Goal: Transaction & Acquisition: Purchase product/service

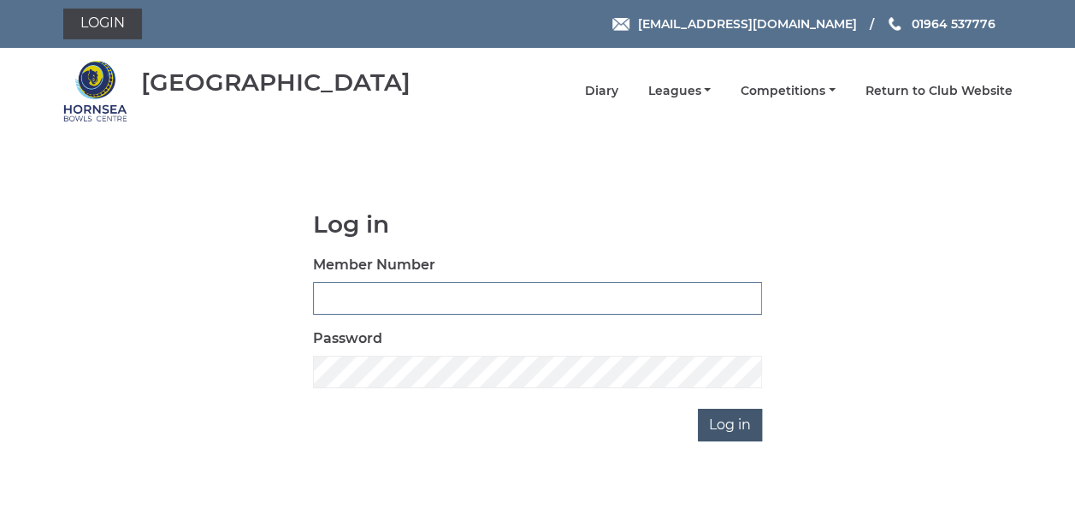
type input "0837"
click at [731, 425] on input "Log in" at bounding box center [730, 425] width 64 height 33
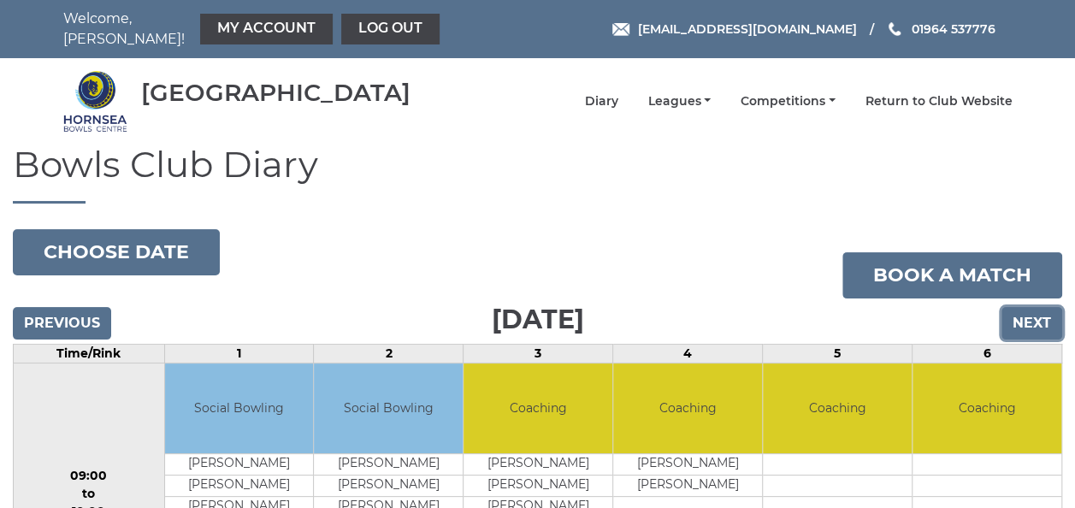
click at [1032, 310] on input "Next" at bounding box center [1032, 323] width 61 height 33
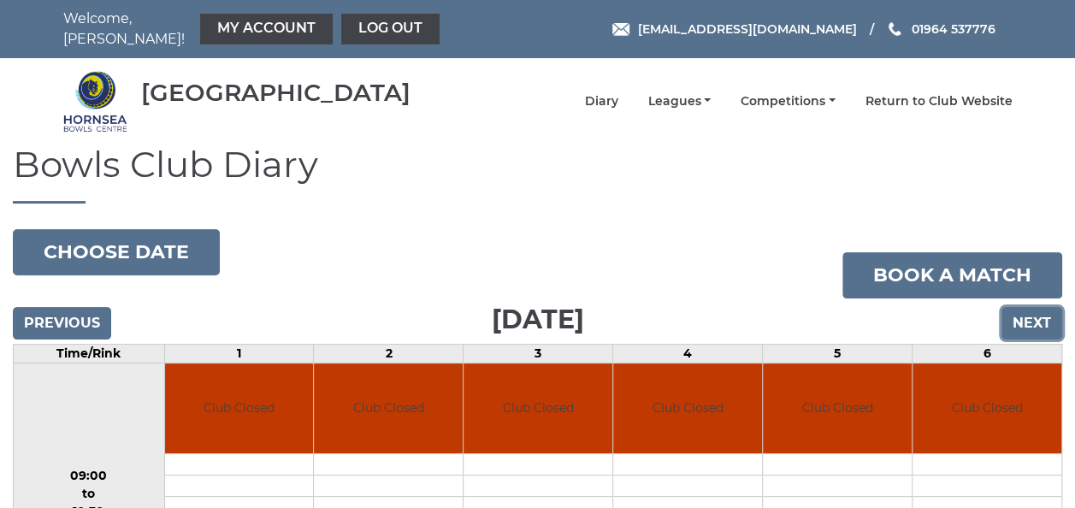
click at [1032, 310] on input "Next" at bounding box center [1032, 323] width 61 height 33
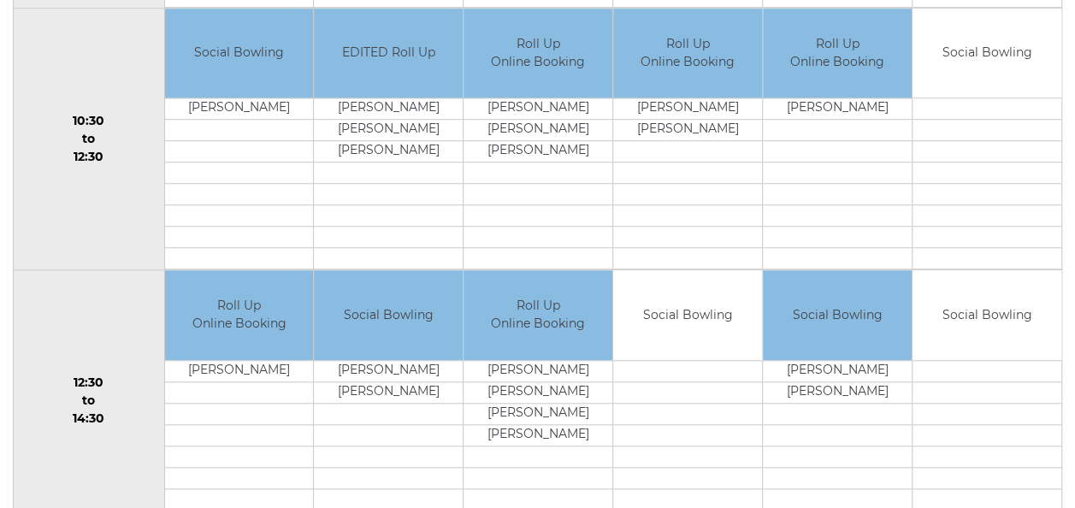
scroll to position [601, 0]
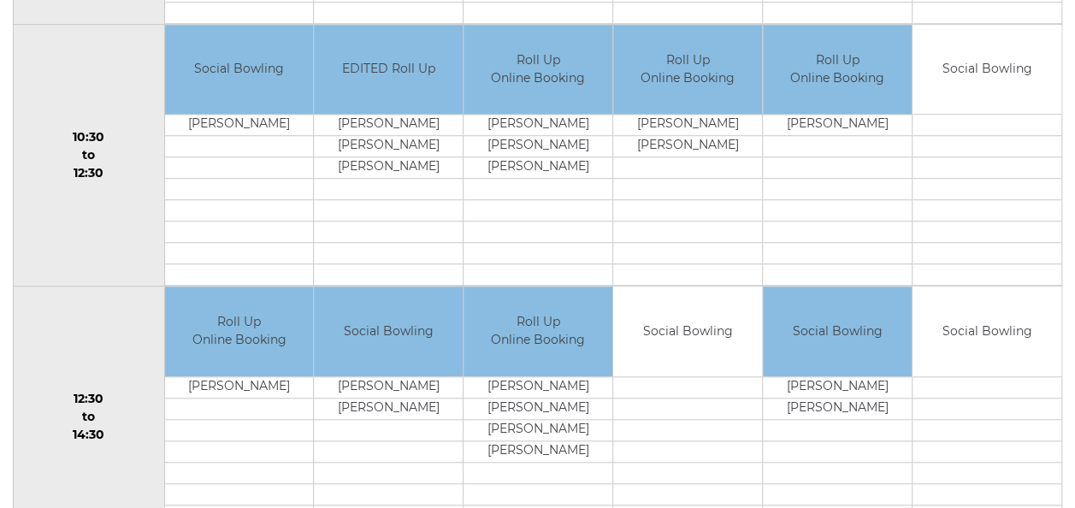
drag, startPoint x: 750, startPoint y: 459, endPoint x: 1050, endPoint y: 485, distance: 301.4
click at [1050, 485] on td at bounding box center [987, 493] width 149 height 21
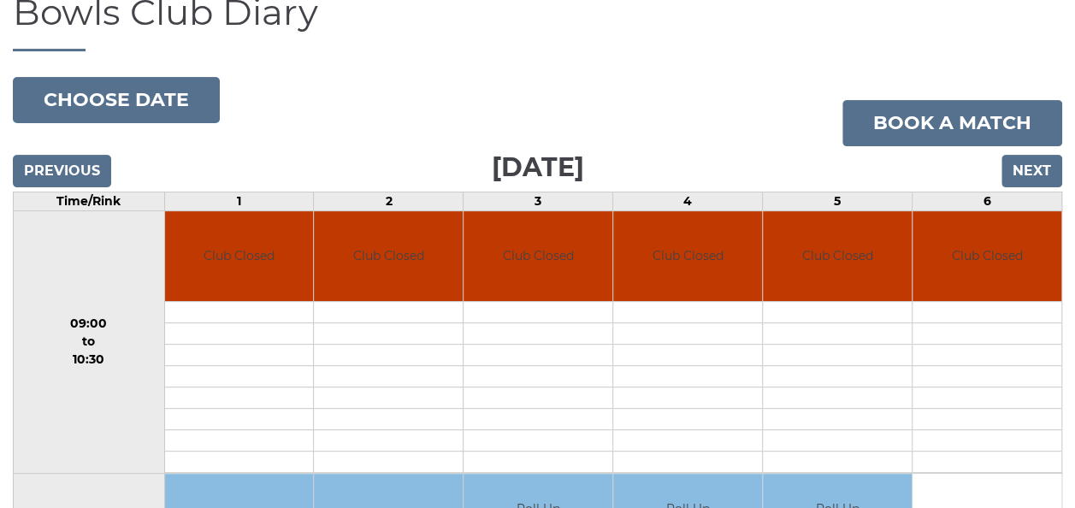
scroll to position [88, 0]
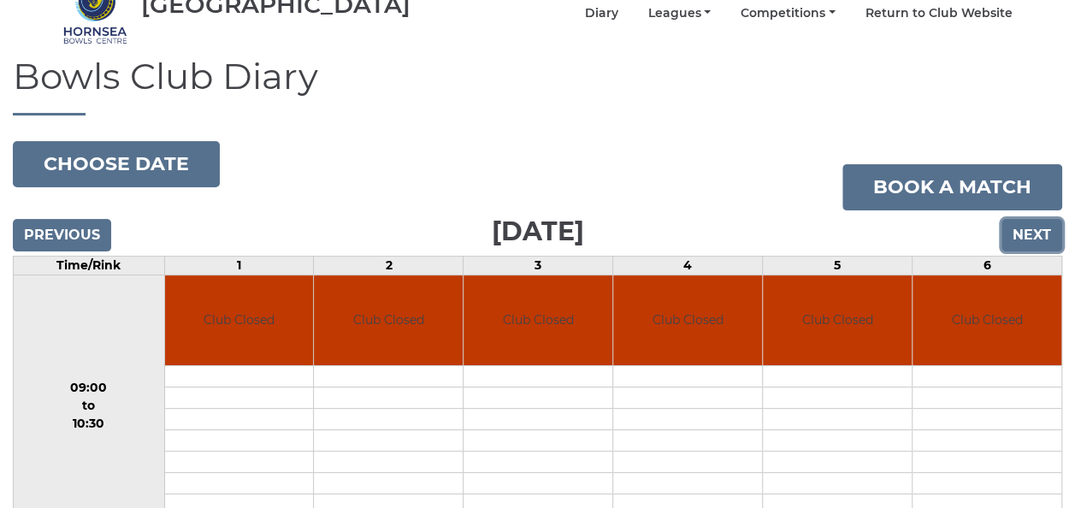
click at [1035, 222] on input "Next" at bounding box center [1032, 235] width 61 height 33
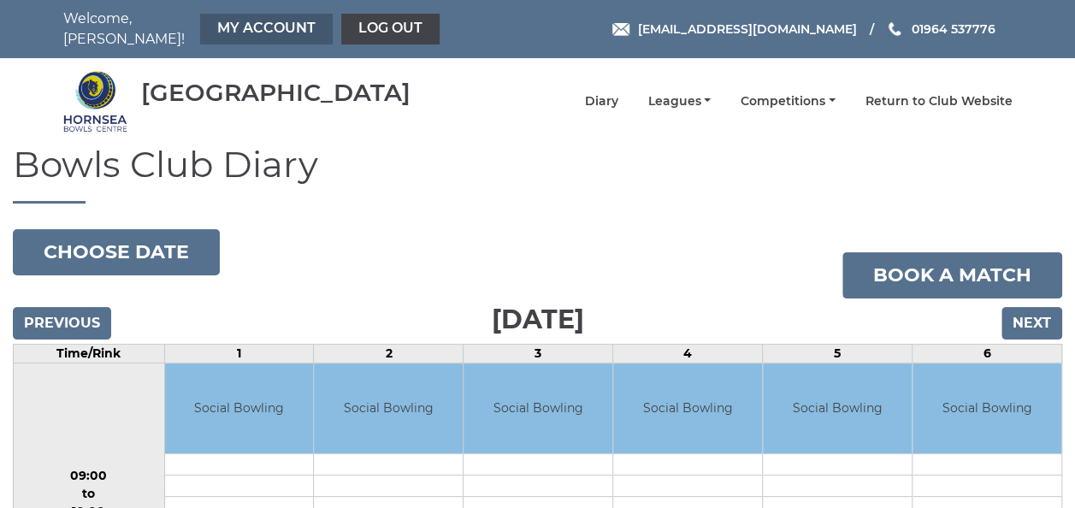
click at [236, 22] on link "My Account" at bounding box center [266, 29] width 133 height 31
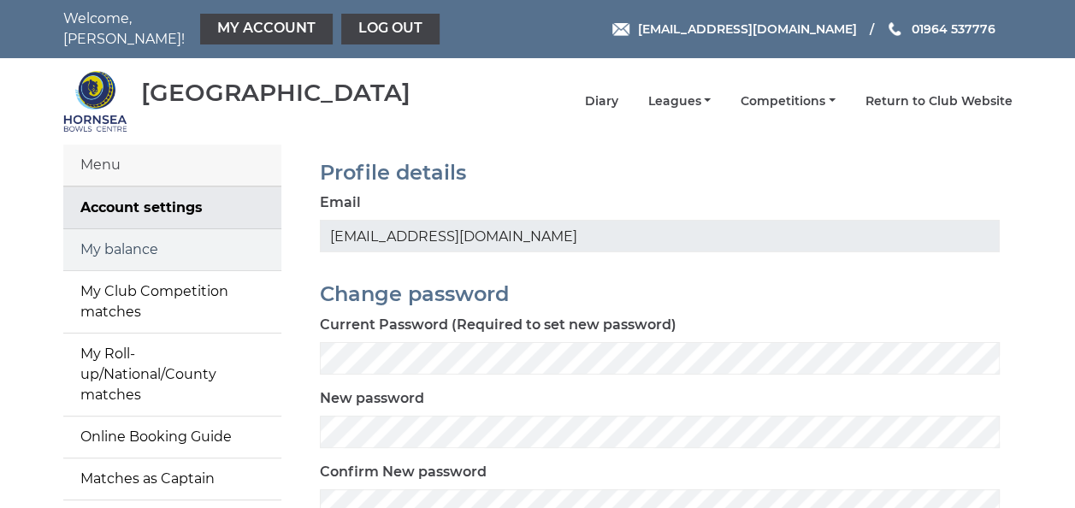
click at [208, 231] on link "My balance" at bounding box center [172, 249] width 218 height 41
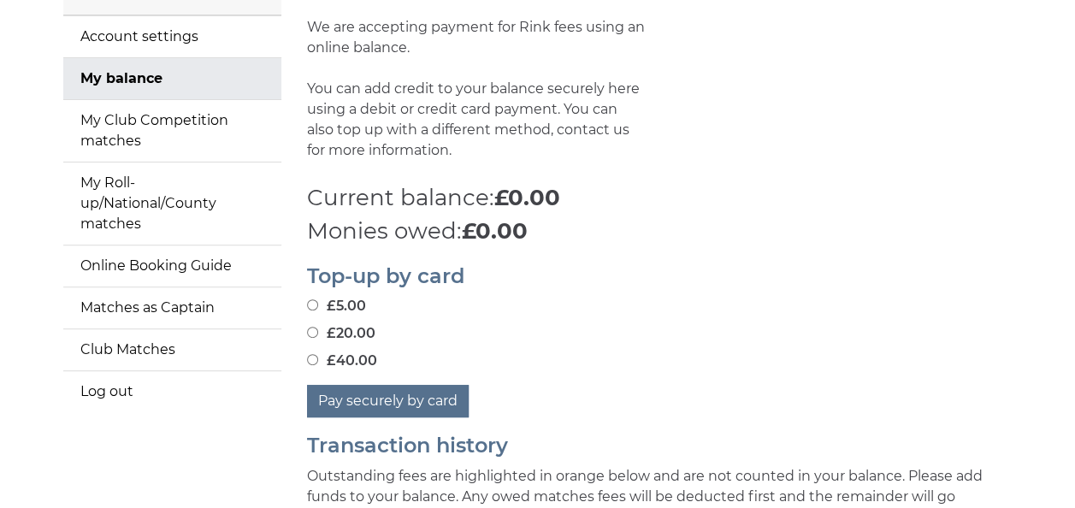
scroll to position [257, 0]
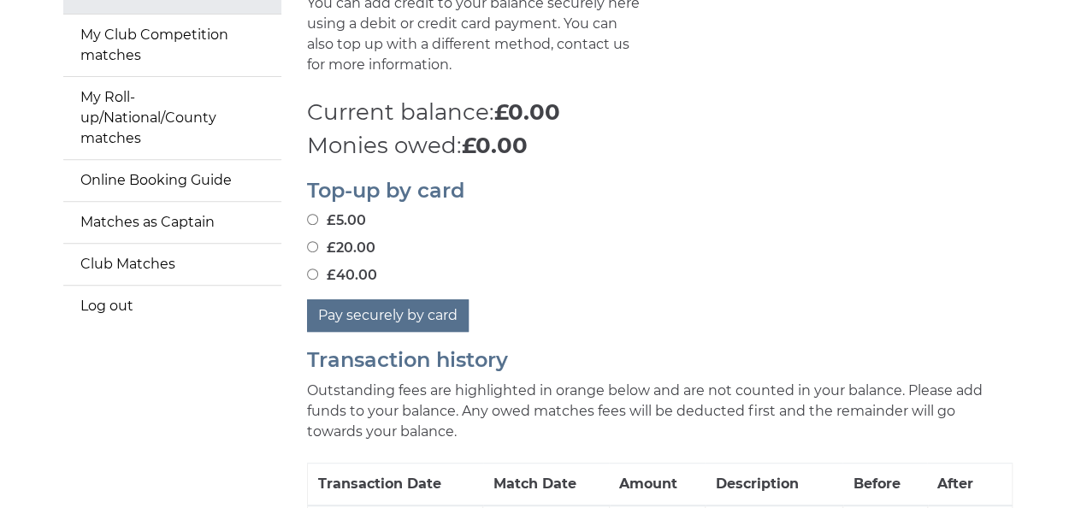
click at [311, 269] on input "£40.00" at bounding box center [312, 274] width 11 height 11
radio input "true"
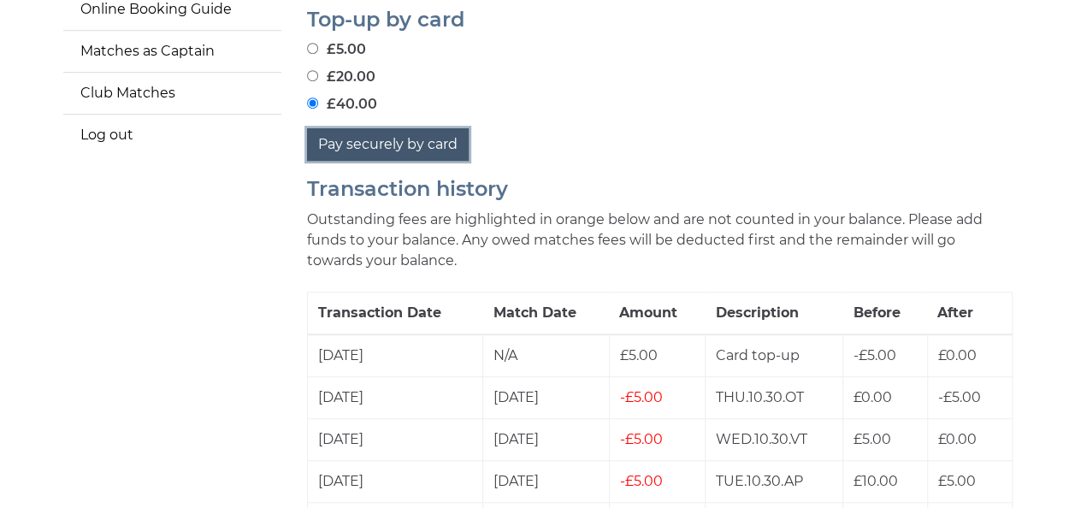
click at [391, 135] on button "Pay securely by card" at bounding box center [388, 144] width 162 height 33
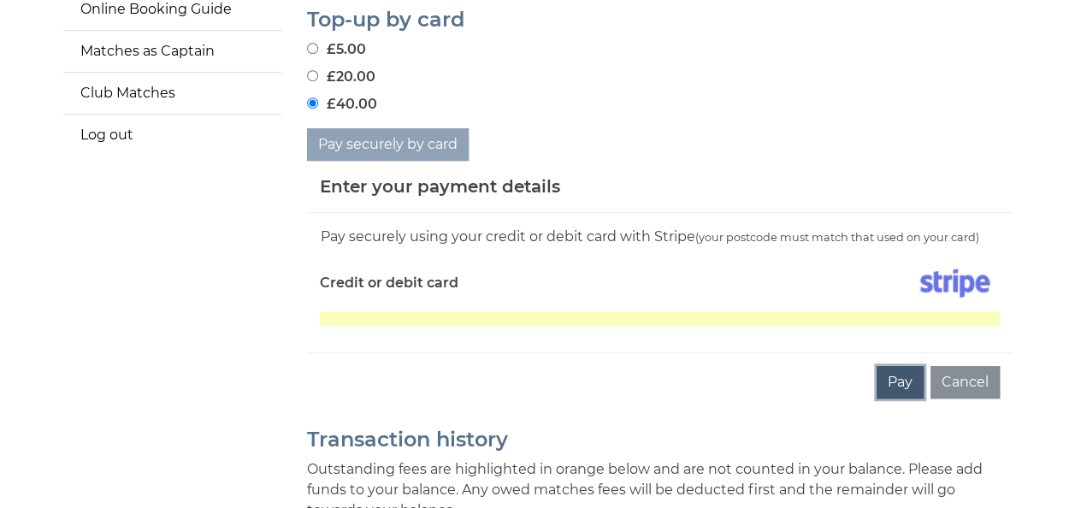
click at [907, 376] on button "Pay" at bounding box center [900, 382] width 47 height 33
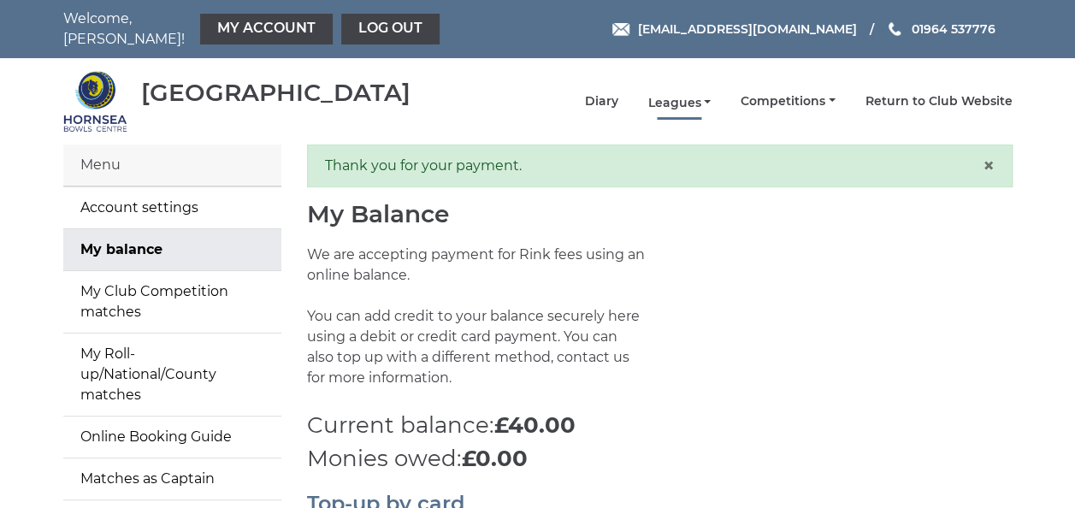
click at [688, 95] on link "Leagues" at bounding box center [679, 103] width 63 height 16
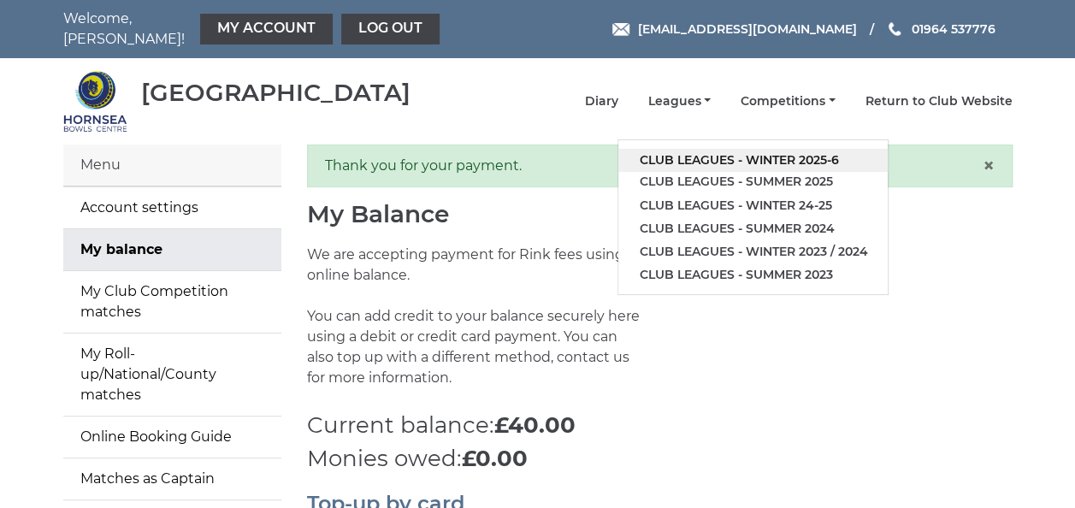
click at [707, 149] on link "Club leagues - Winter 2025-6" at bounding box center [752, 160] width 269 height 23
click at [707, 145] on div "Thank you for your payment. ×" at bounding box center [660, 166] width 706 height 43
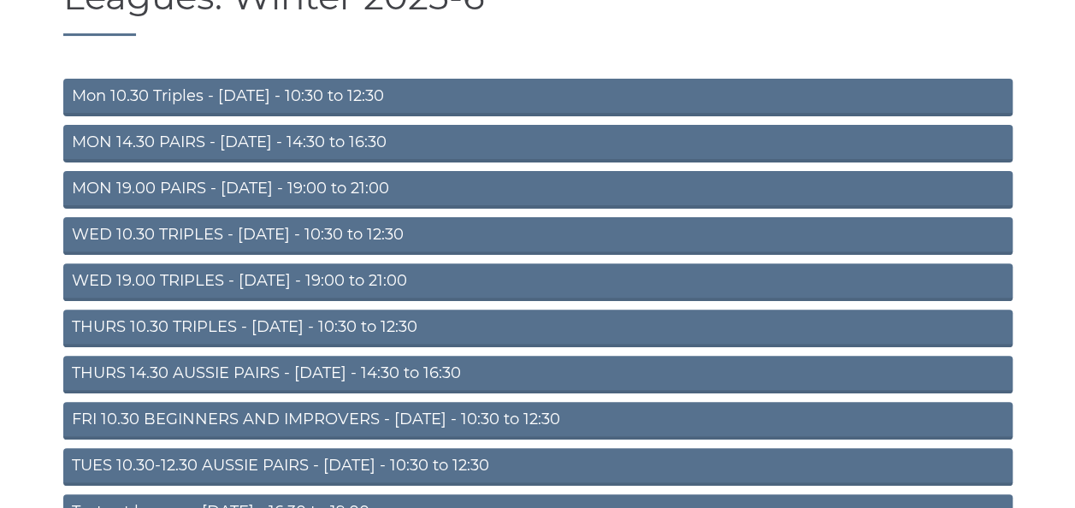
scroll to position [171, 0]
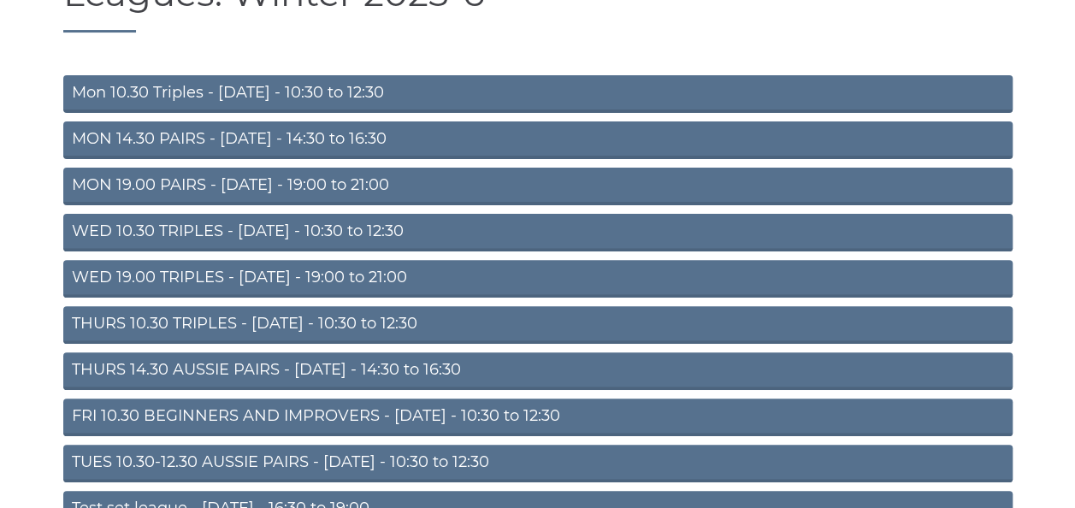
click at [279, 174] on link "MON 19.00 PAIRS - [DATE] - 19:00 to 21:00" at bounding box center [538, 187] width 950 height 38
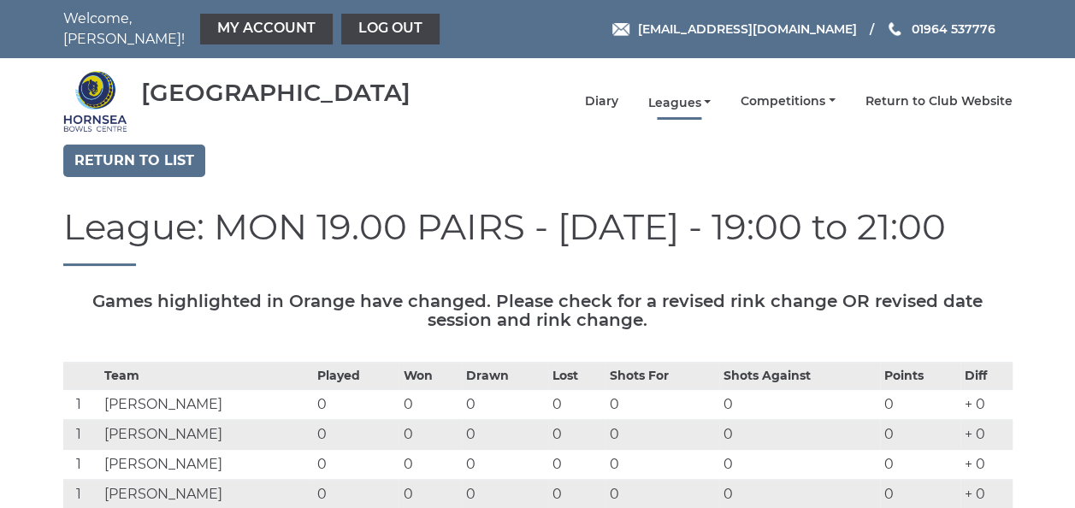
click at [688, 95] on link "Leagues" at bounding box center [679, 103] width 63 height 16
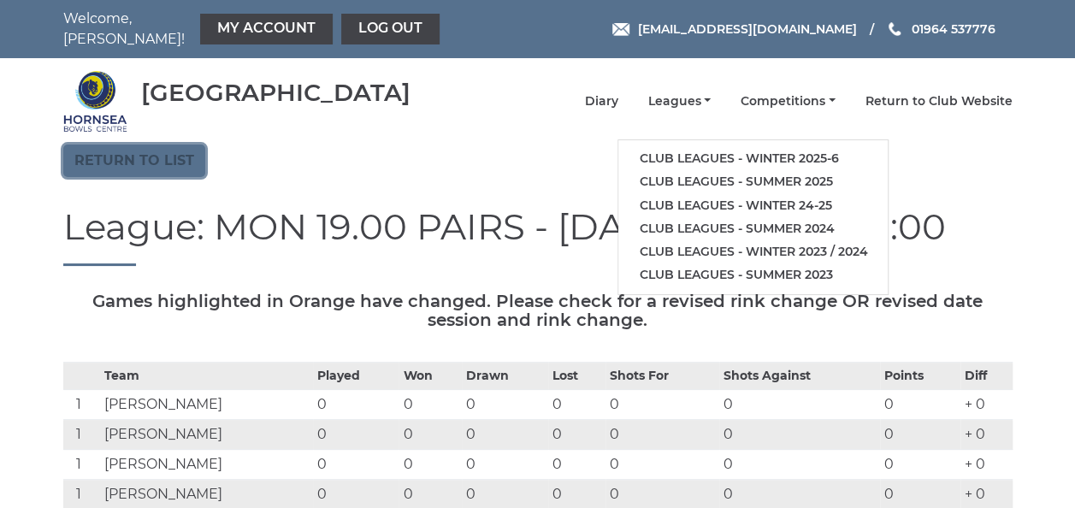
click at [133, 149] on link "Return to list" at bounding box center [134, 161] width 142 height 33
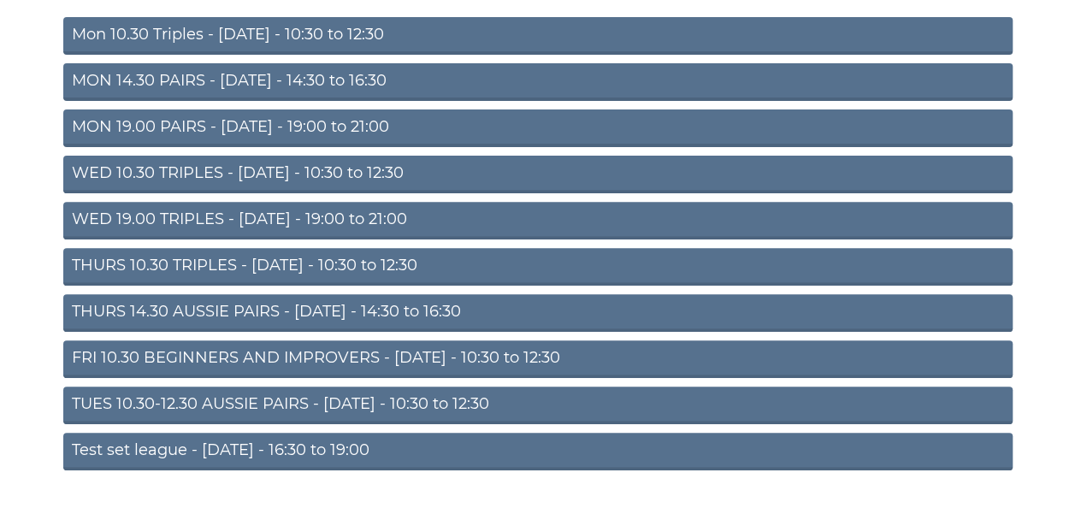
scroll to position [257, 0]
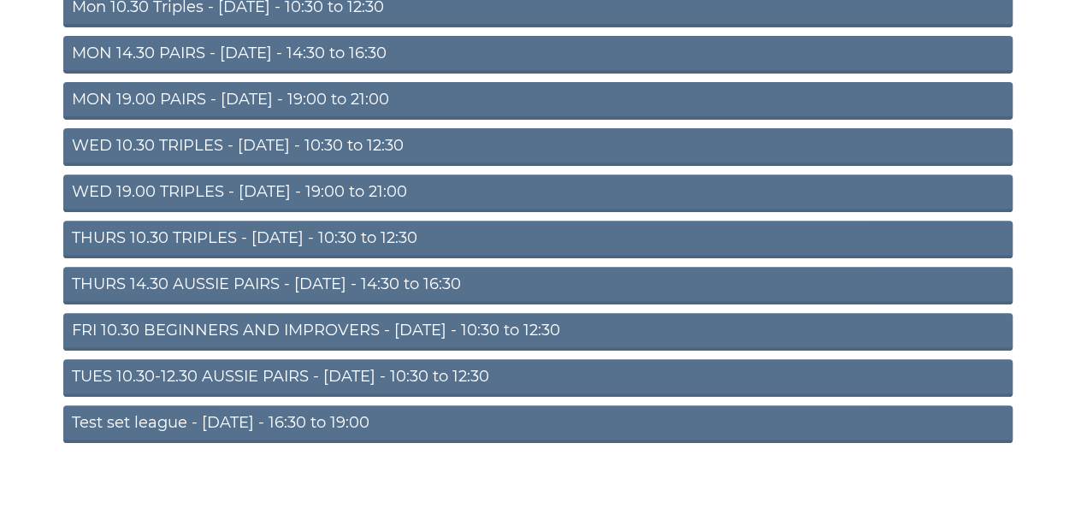
click at [230, 366] on link "TUES 10.30-12.30 AUSSIE PAIRS - Tuesday - 10:30 to 12:30" at bounding box center [538, 378] width 950 height 38
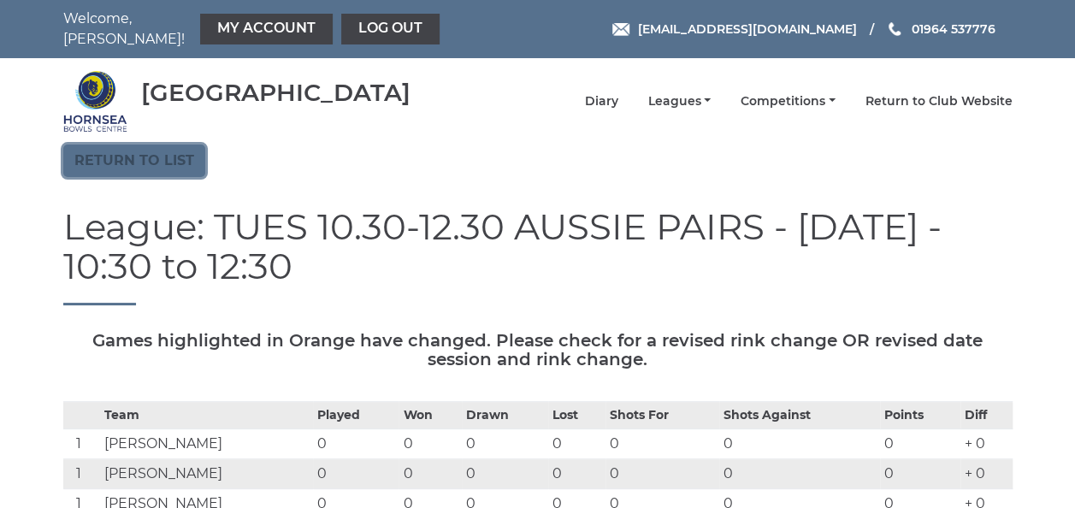
click at [152, 152] on link "Return to list" at bounding box center [134, 161] width 142 height 33
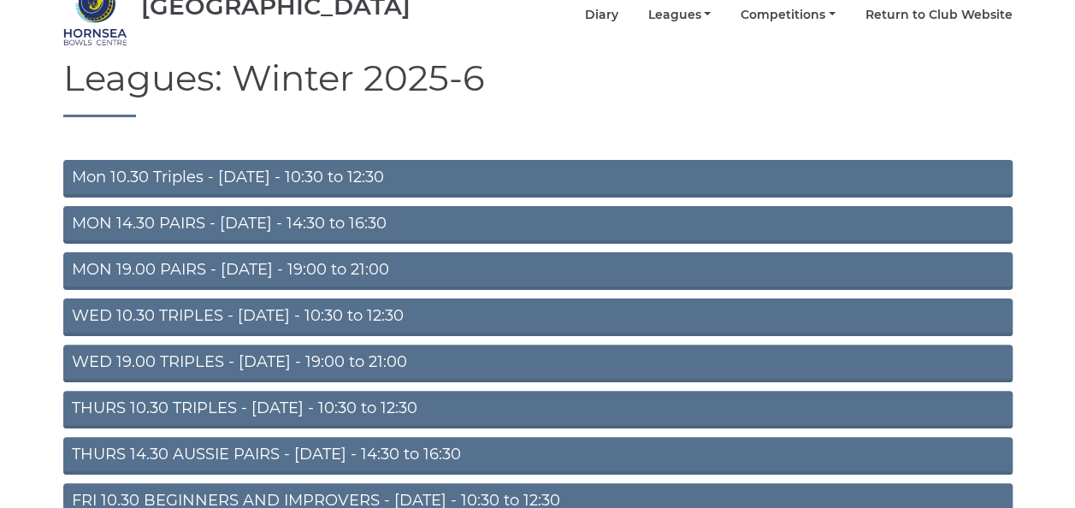
scroll to position [171, 0]
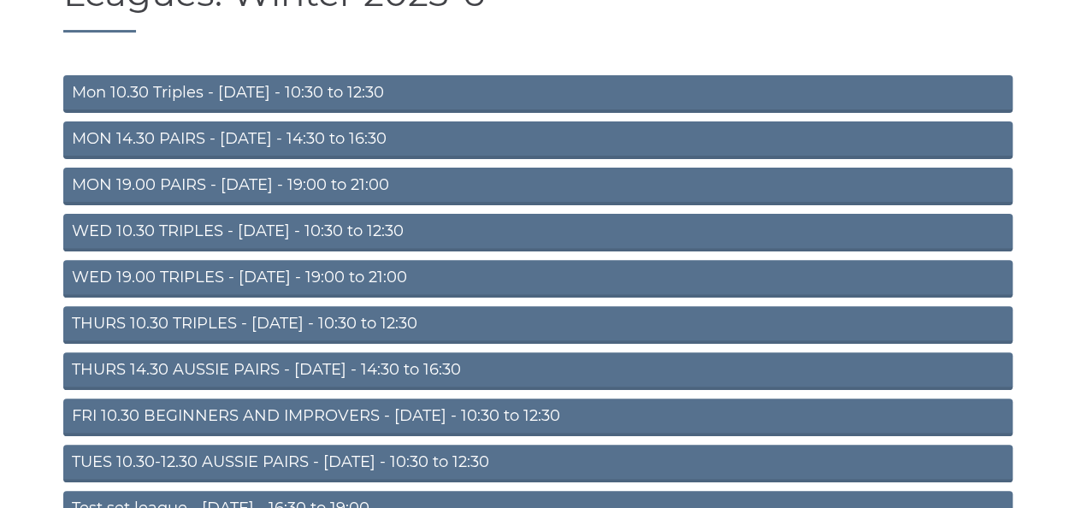
click at [241, 219] on link "WED 10.30 TRIPLES - Wednesday - 10:30 to 12:30" at bounding box center [538, 233] width 950 height 38
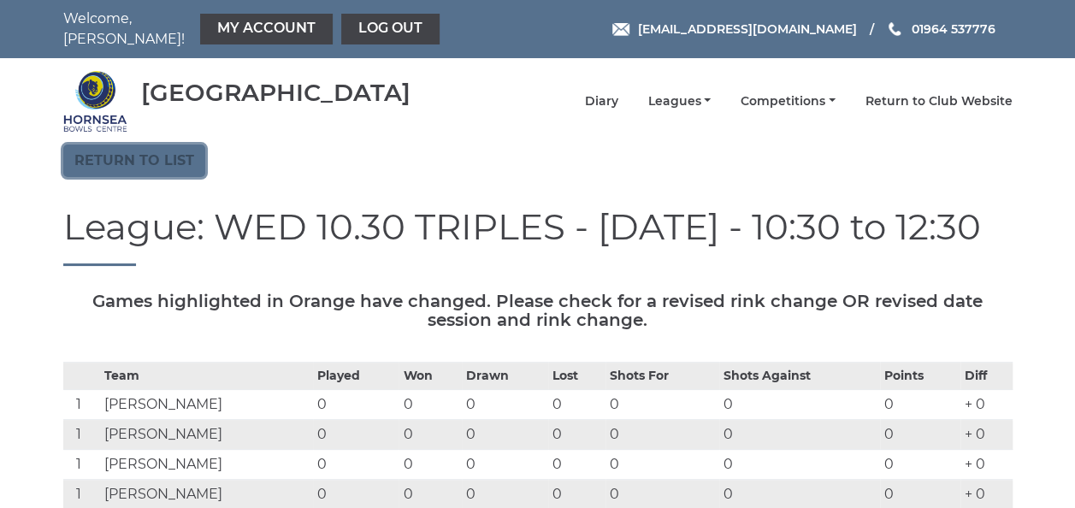
click at [150, 145] on link "Return to list" at bounding box center [134, 161] width 142 height 33
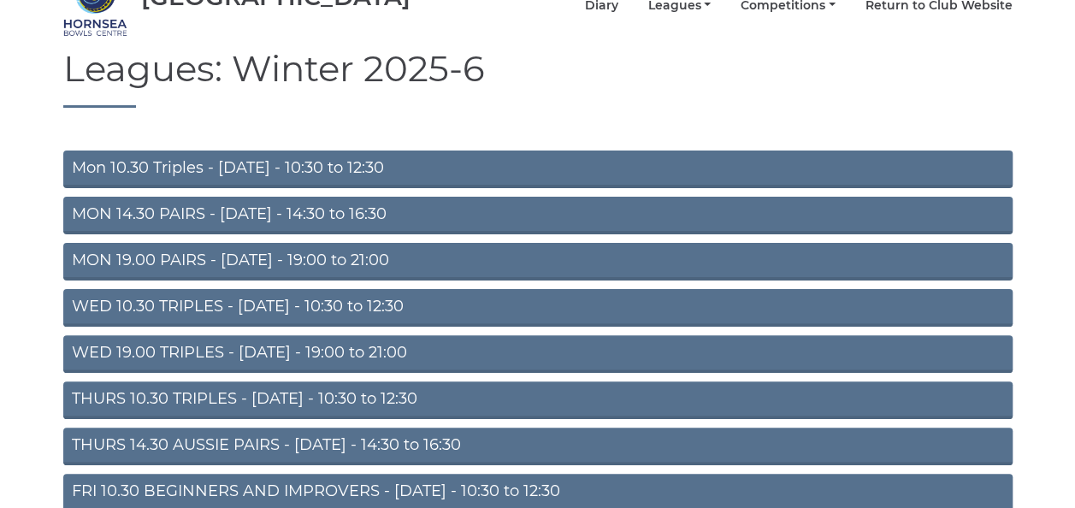
scroll to position [257, 0]
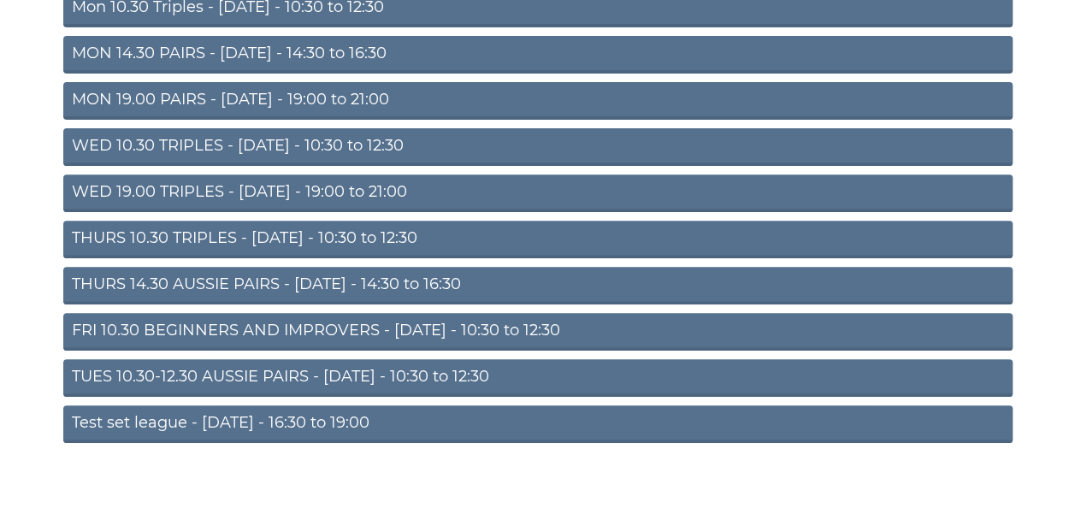
click at [200, 228] on link "THURS 10.30 TRIPLES - Thursday - 10:30 to 12:30" at bounding box center [538, 240] width 950 height 38
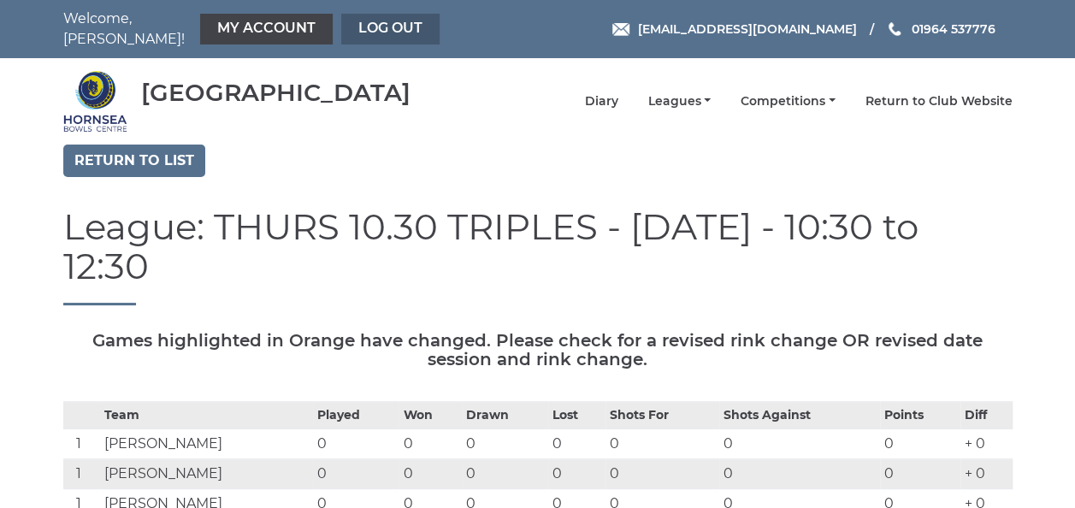
click at [382, 22] on link "Log out" at bounding box center [390, 29] width 98 height 31
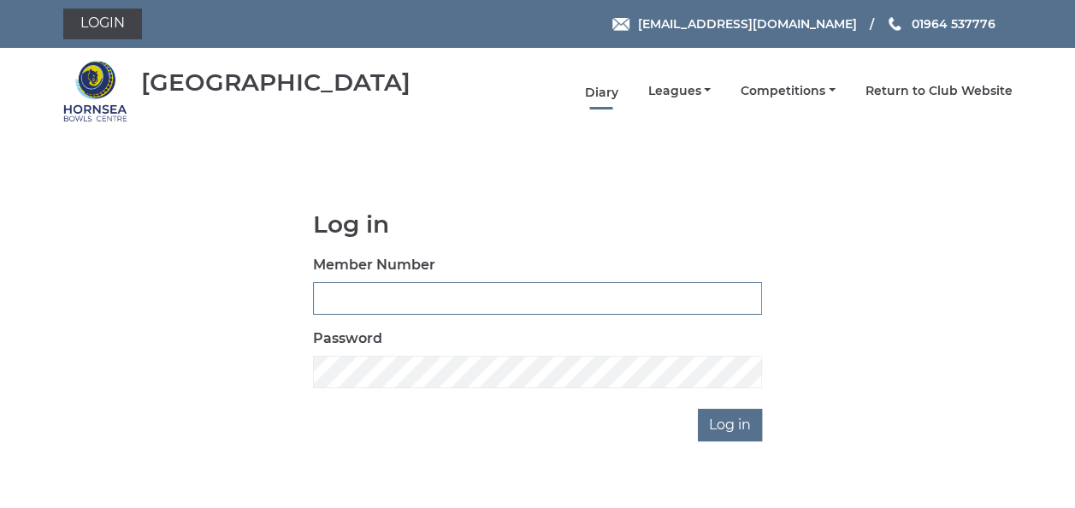
type input "0837"
click at [606, 92] on link "Diary" at bounding box center [600, 93] width 33 height 16
type input "0837"
click at [933, 88] on link "Return to Club Website" at bounding box center [939, 93] width 147 height 16
